Goal: Navigation & Orientation: Find specific page/section

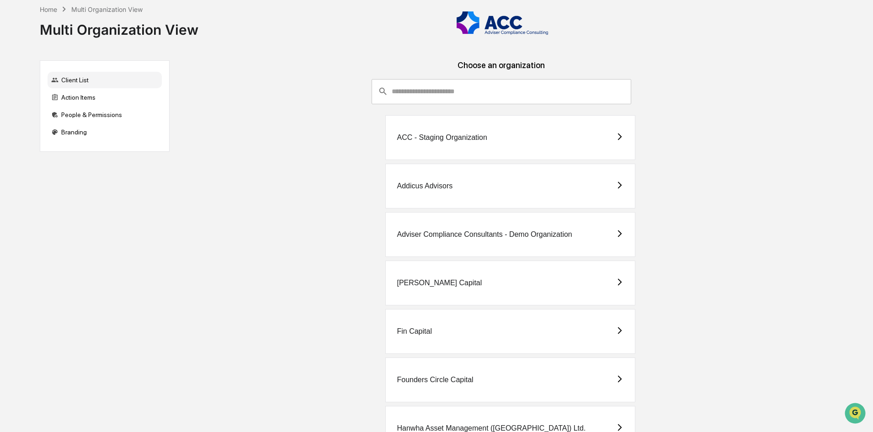
click at [570, 144] on div "ACC - Staging Organization" at bounding box center [510, 137] width 250 height 45
click at [510, 234] on div "Adviser Compliance Consultants - Demo Organization" at bounding box center [484, 234] width 175 height 8
